Goal: Task Accomplishment & Management: Use online tool/utility

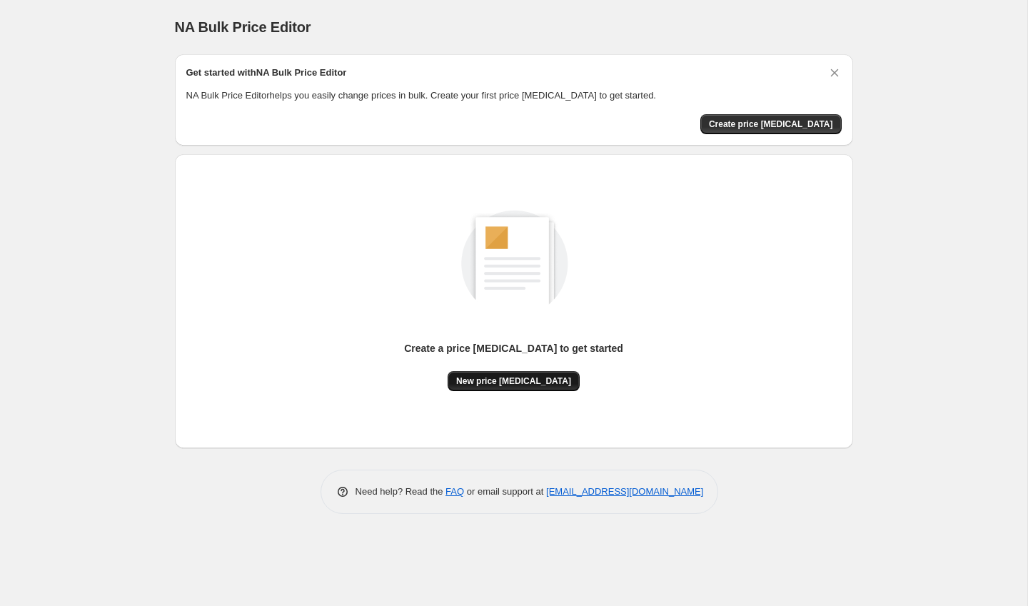
click at [518, 386] on span "New price [MEDICAL_DATA]" at bounding box center [513, 381] width 115 height 11
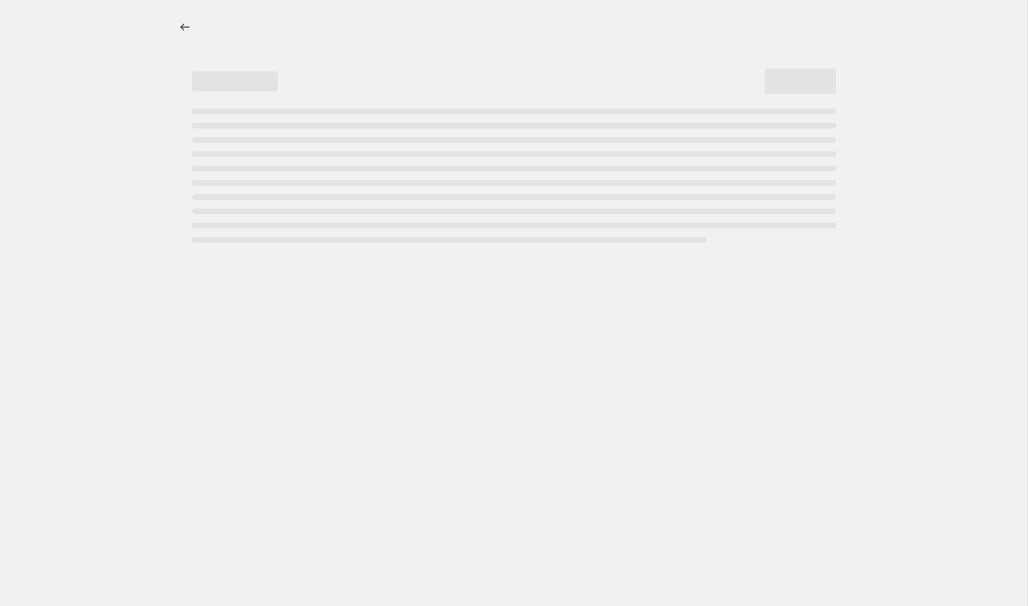
select select "percentage"
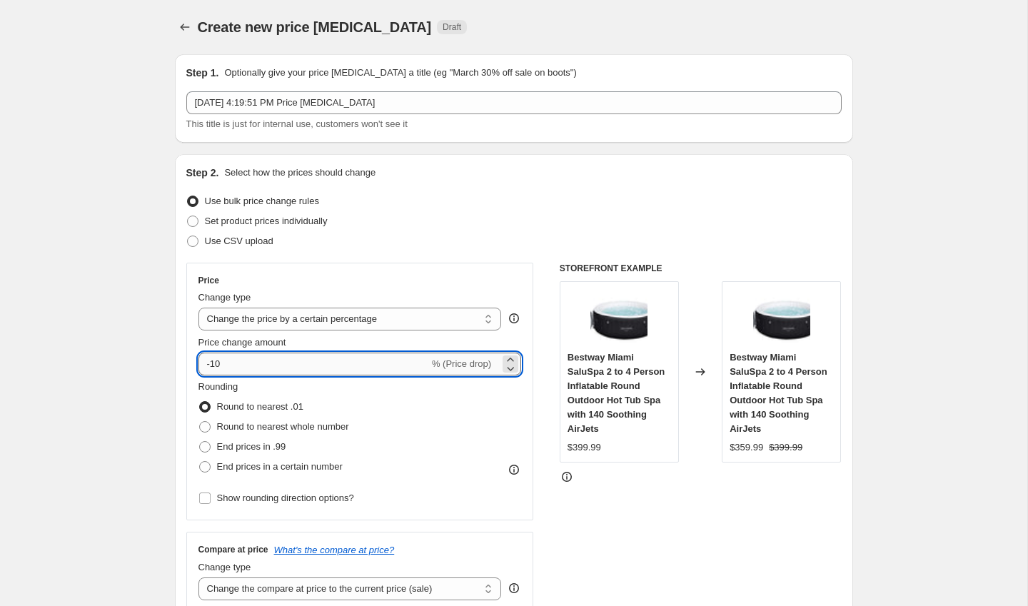
click at [307, 368] on input "-10" at bounding box center [314, 364] width 231 height 23
type input "-1"
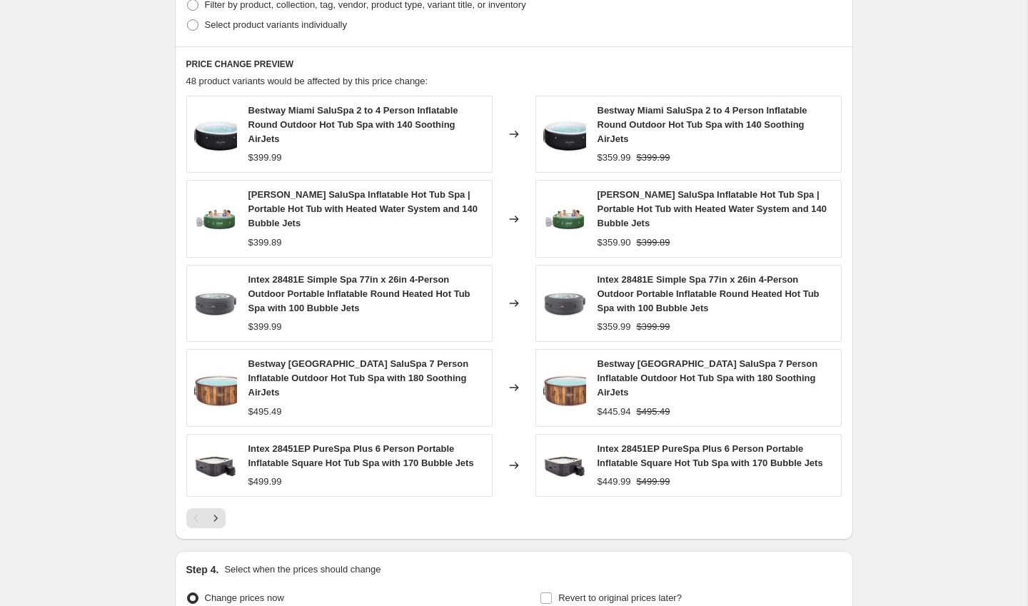
scroll to position [887, 0]
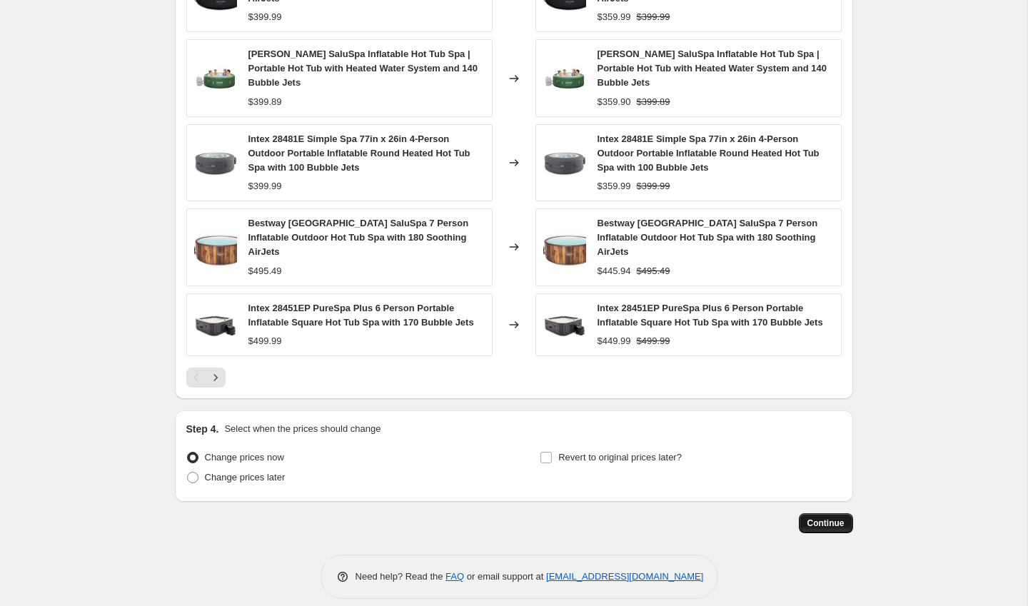
type input "-45"
click at [836, 518] on span "Continue" at bounding box center [826, 523] width 37 height 11
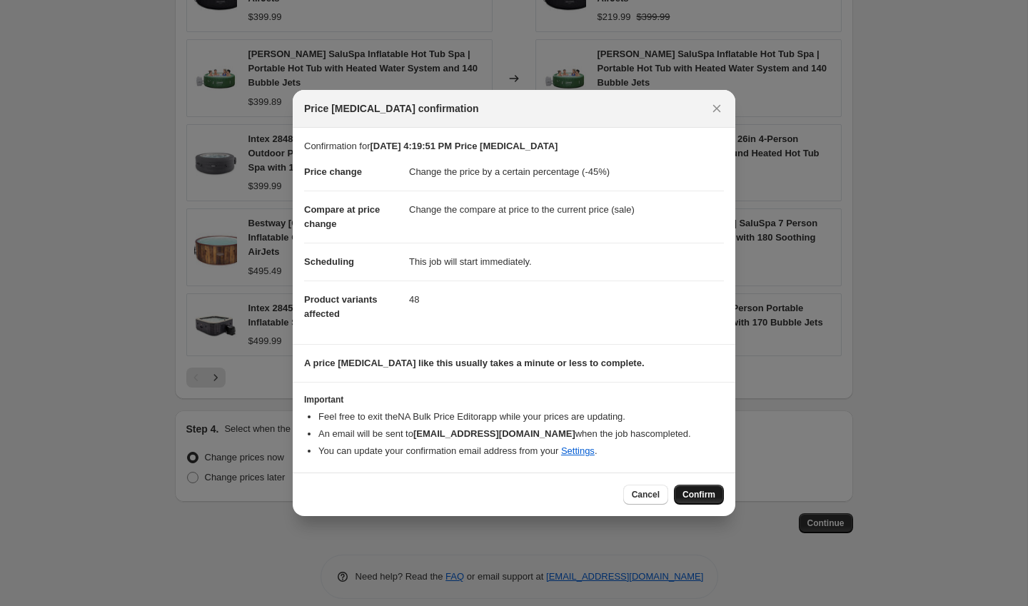
click at [683, 496] on span "Confirm" at bounding box center [699, 494] width 33 height 11
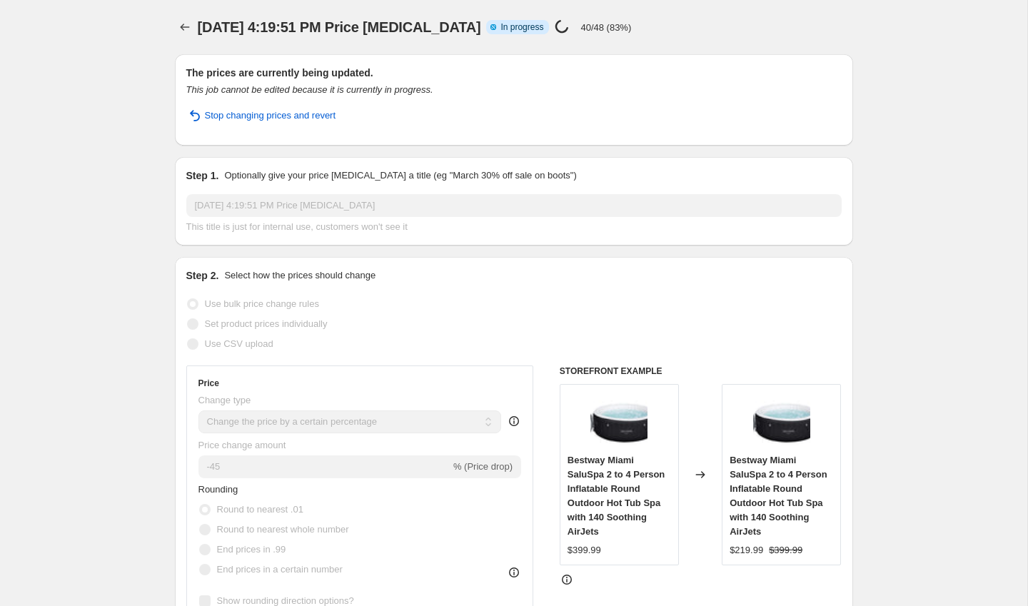
select select "percentage"
